Goal: Subscribe to service/newsletter

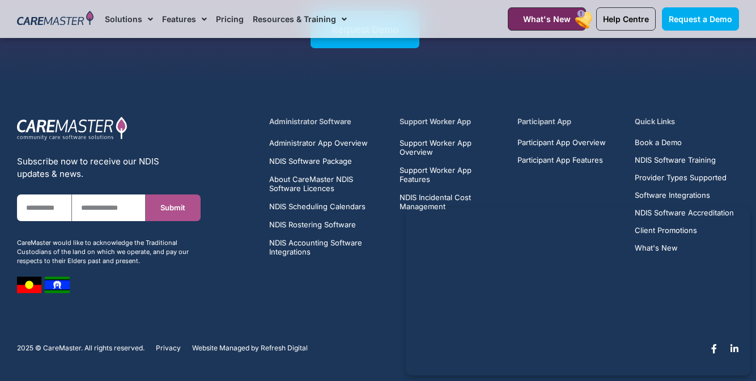
scroll to position [3515, 0]
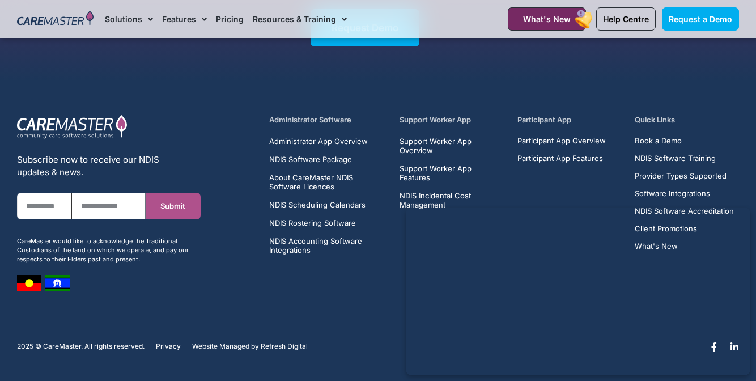
click at [37, 207] on input "First Name" at bounding box center [44, 206] width 55 height 27
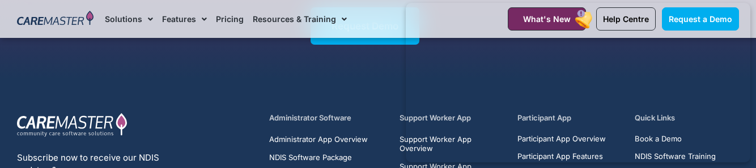
scroll to position [3636, 0]
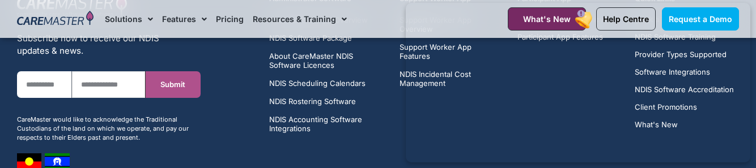
click at [95, 87] on input "Email" at bounding box center [109, 84] width 74 height 27
click at [39, 86] on input "First Name" at bounding box center [44, 84] width 55 height 27
type input "***"
click at [133, 88] on input "Email" at bounding box center [109, 84] width 74 height 27
click at [150, 90] on button "Submit" at bounding box center [173, 84] width 55 height 27
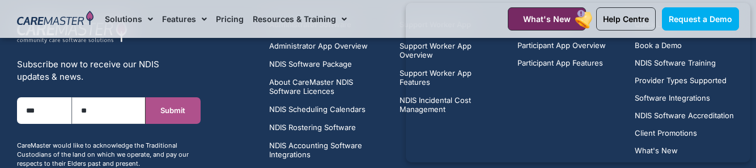
scroll to position [3611, 0]
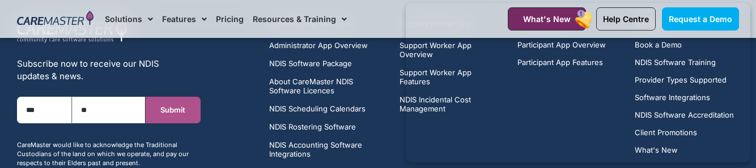
click at [99, 113] on input "**" at bounding box center [109, 110] width 74 height 27
click at [165, 121] on button "Submit" at bounding box center [173, 110] width 55 height 27
type input "*"
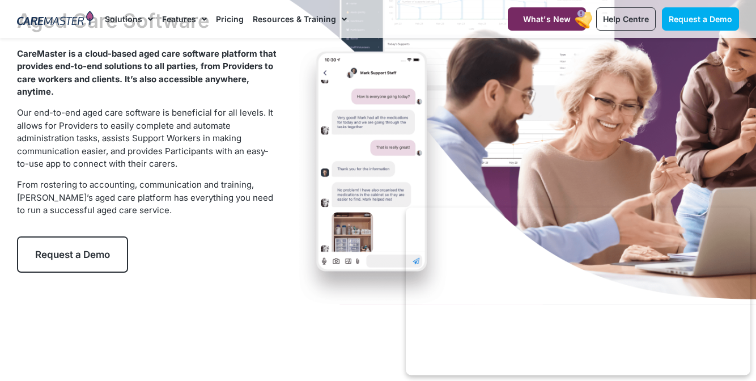
scroll to position [0, 0]
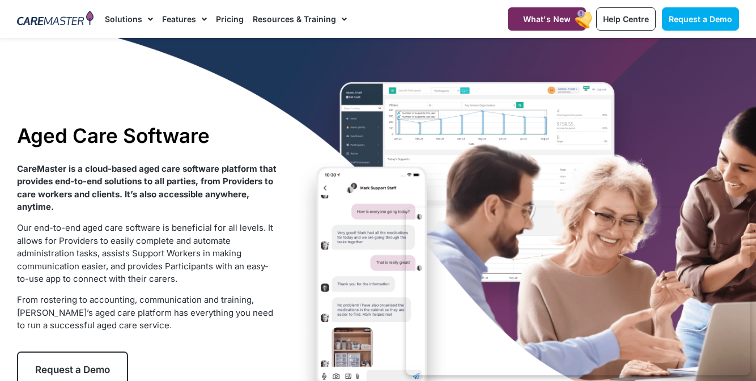
click at [742, 206] on div "Aged Care Software CareMaster is a cloud-based aged care software platform that…" at bounding box center [377, 255] width 733 height 435
